Goal: Check status: Check status

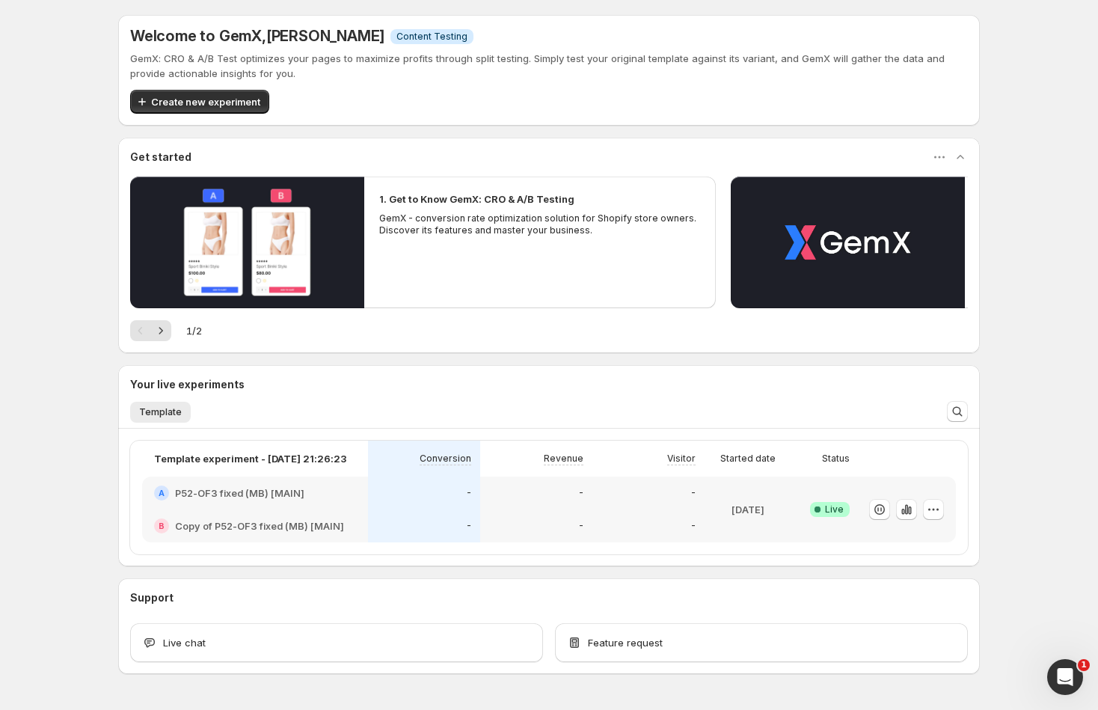
click at [917, 509] on div at bounding box center [906, 510] width 75 height 22
click at [910, 509] on icon "button" at bounding box center [906, 509] width 15 height 15
drag, startPoint x: 388, startPoint y: 483, endPoint x: 438, endPoint y: 483, distance: 50.9
click at [388, 483] on div "4.51%" at bounding box center [424, 493] width 112 height 33
